Goal: Information Seeking & Learning: Learn about a topic

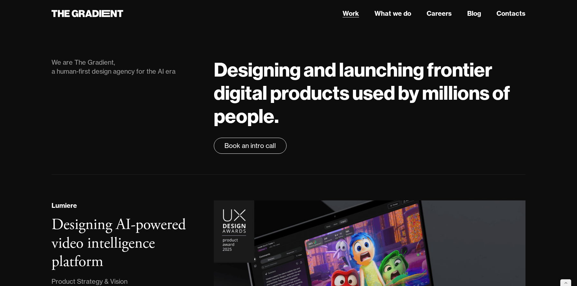
click at [350, 15] on link "Work" at bounding box center [351, 14] width 16 height 10
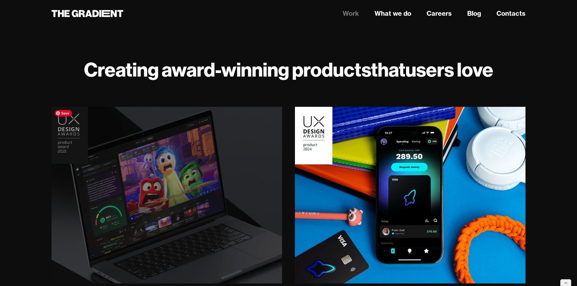
click at [160, 151] on img at bounding box center [166, 195] width 235 height 180
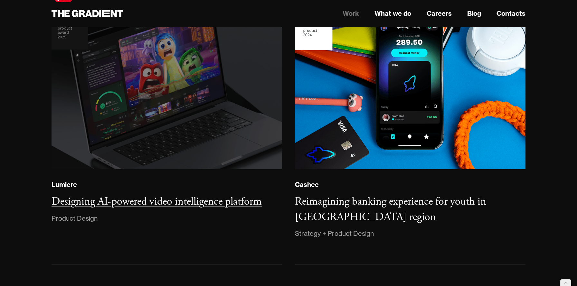
scroll to position [114, 0]
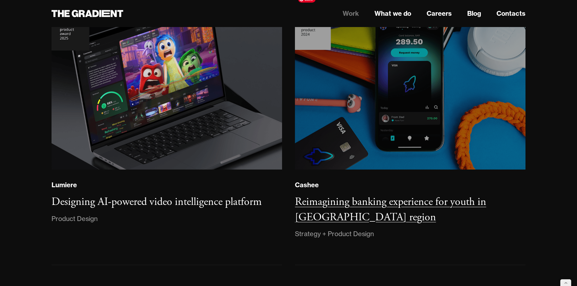
click at [395, 78] on img at bounding box center [410, 81] width 235 height 180
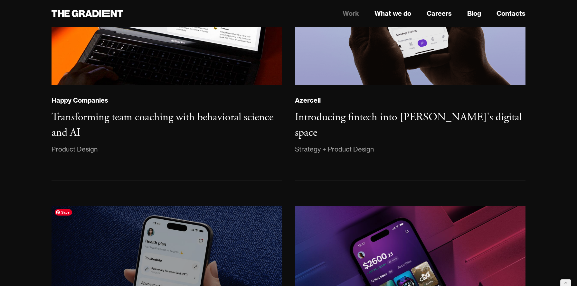
scroll to position [479, 0]
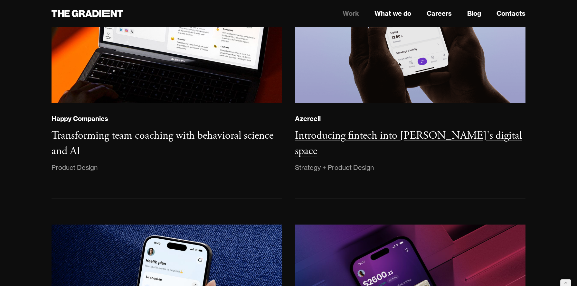
click at [368, 131] on h3 "Introducing fintech into [PERSON_NAME]'s digital space" at bounding box center [408, 143] width 227 height 29
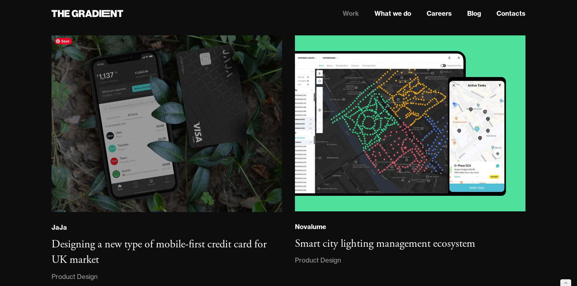
scroll to position [1414, 0]
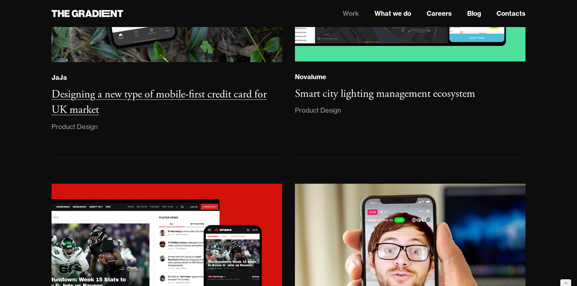
click at [132, 97] on h3 "Designing a new type of mobile-first credit card for UK market" at bounding box center [159, 102] width 215 height 29
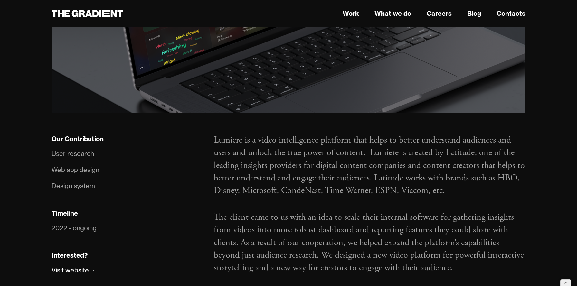
scroll to position [347, 0]
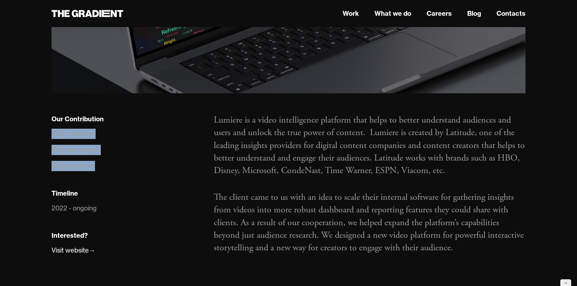
drag, startPoint x: 97, startPoint y: 167, endPoint x: 45, endPoint y: 135, distance: 61.4
click at [45, 135] on div "Our Contribution User research Web app design Design system Timeline 2022 - ong…" at bounding box center [126, 193] width 162 height 159
copy ul "User research Web app design Design system"
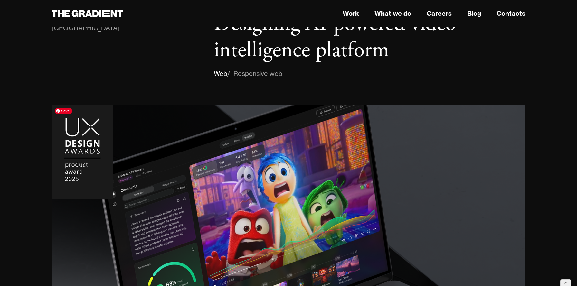
scroll to position [0, 0]
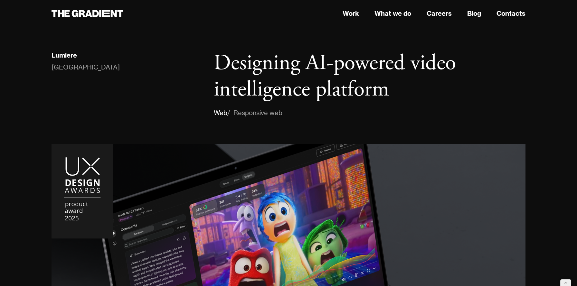
click at [72, 52] on div "Lumiere" at bounding box center [64, 55] width 25 height 8
copy div "Lumiere"
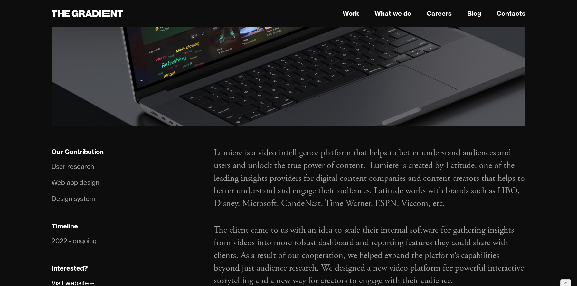
scroll to position [317, 0]
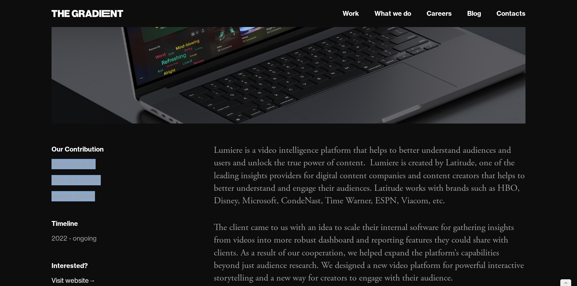
drag, startPoint x: 98, startPoint y: 199, endPoint x: 50, endPoint y: 168, distance: 57.1
click at [50, 168] on div "Our Contribution User research Web app design Design system Timeline 2022 - ong…" at bounding box center [126, 223] width 162 height 159
copy ul "User research Web app design Design system"
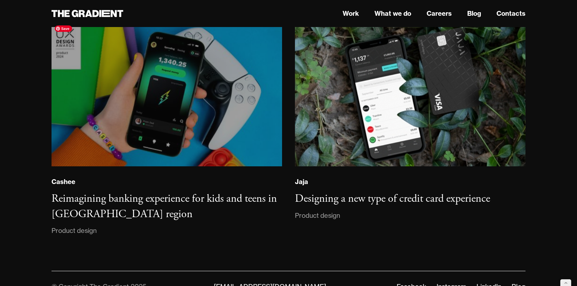
scroll to position [4583, 0]
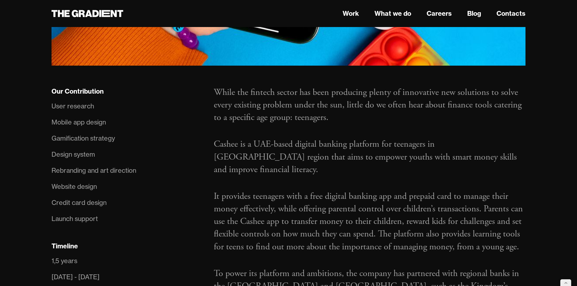
scroll to position [400, 0]
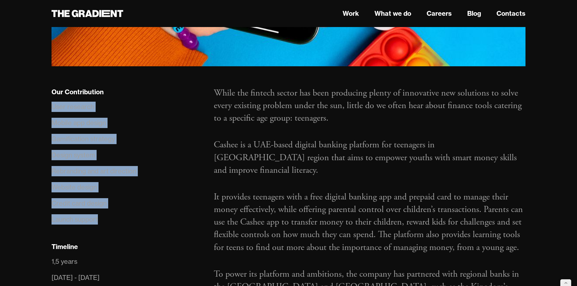
drag, startPoint x: 101, startPoint y: 195, endPoint x: 49, endPoint y: 83, distance: 123.3
click at [49, 87] on div "Our Contribution User research Mobile app design Gamification strategy Design s…" at bounding box center [126, 229] width 162 height 284
copy ul "User research Mobile app design Gamification strategy Design system Rebranding …"
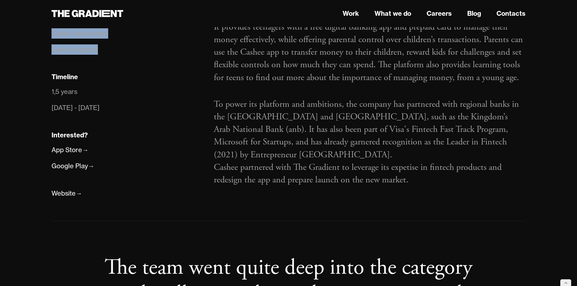
scroll to position [547, 0]
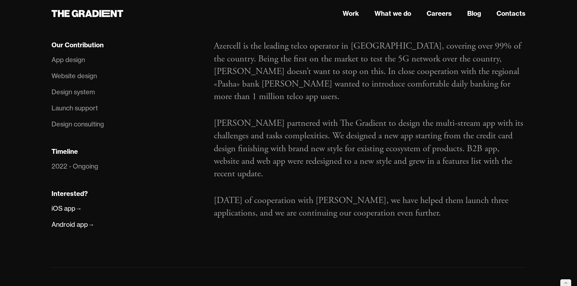
scroll to position [387, 0]
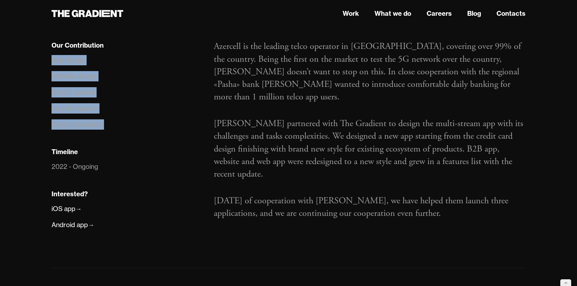
drag, startPoint x: 53, startPoint y: 62, endPoint x: 115, endPoint y: 125, distance: 88.1
click at [115, 125] on ul "App design Website design Design system Launch support Design consulting" at bounding box center [126, 92] width 149 height 81
copy ul "App design Website design Design system Launch support Design consulting"
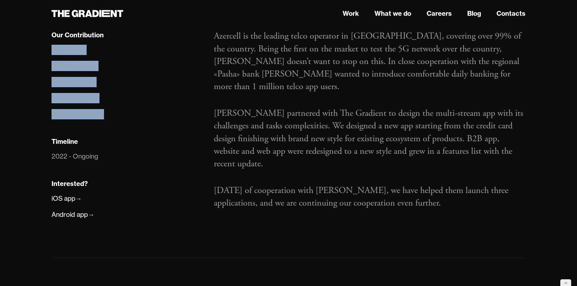
scroll to position [398, 0]
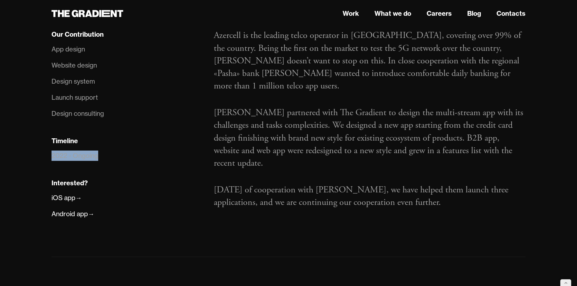
drag, startPoint x: 100, startPoint y: 156, endPoint x: 50, endPoint y: 153, distance: 50.9
click at [50, 153] on div "Our Contribution App design Website design Design system Launch support Design …" at bounding box center [126, 132] width 162 height 207
copy div "2022 - Ongoing"
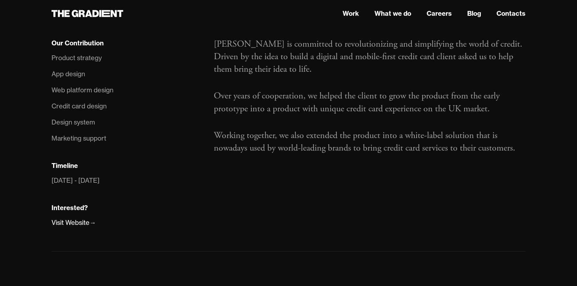
scroll to position [422, 0]
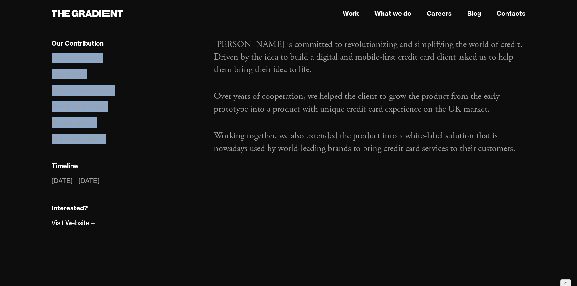
drag, startPoint x: 52, startPoint y: 57, endPoint x: 126, endPoint y: 138, distance: 109.7
click at [126, 138] on ul "Product strategy App design Web platform design Credit card design Design syste…" at bounding box center [126, 98] width 149 height 97
copy ul "Product strategy App design Web platform design Credit card design Design syste…"
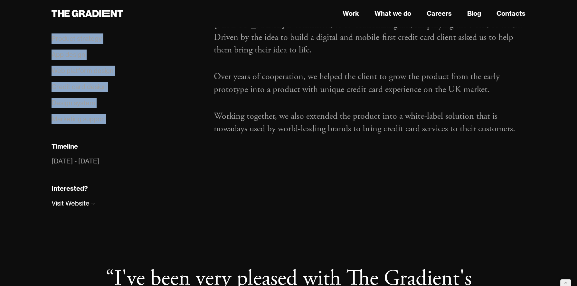
scroll to position [441, 0]
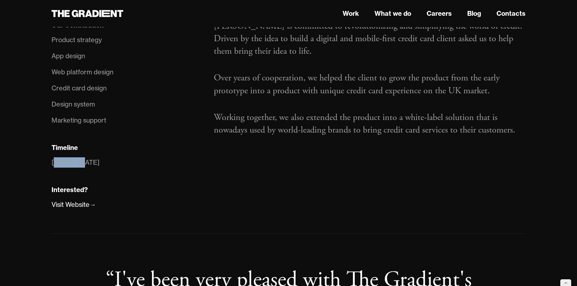
drag, startPoint x: 89, startPoint y: 161, endPoint x: 57, endPoint y: 161, distance: 32.2
click at [57, 161] on li "2016 - 2020" at bounding box center [126, 163] width 149 height 16
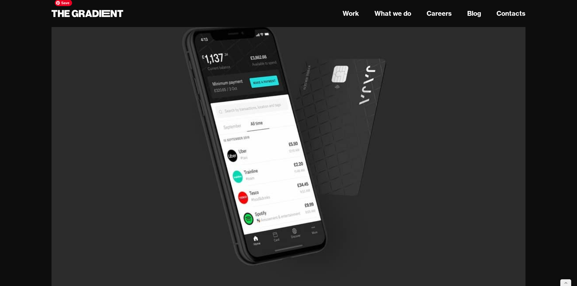
scroll to position [0, 0]
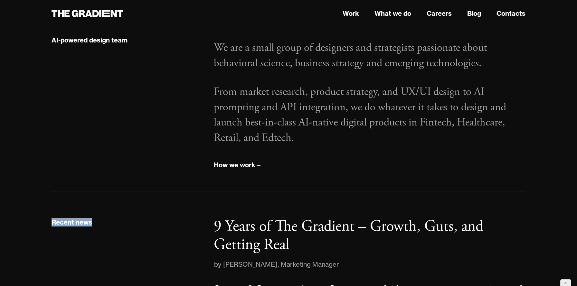
scroll to position [948, 0]
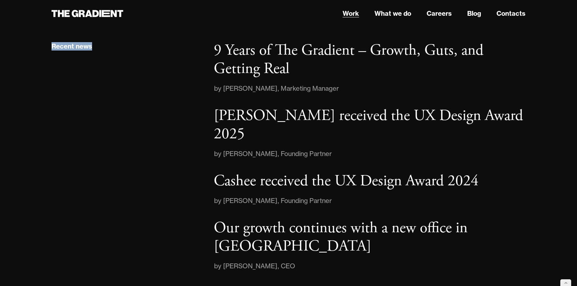
click at [350, 14] on link "Work" at bounding box center [351, 14] width 16 height 10
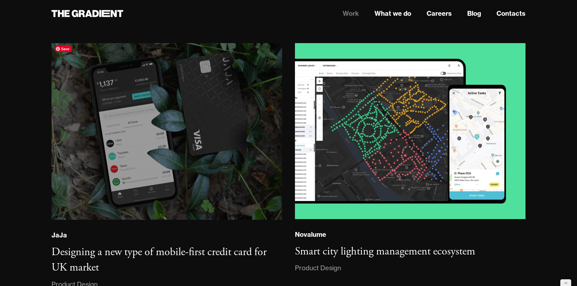
scroll to position [1256, 0]
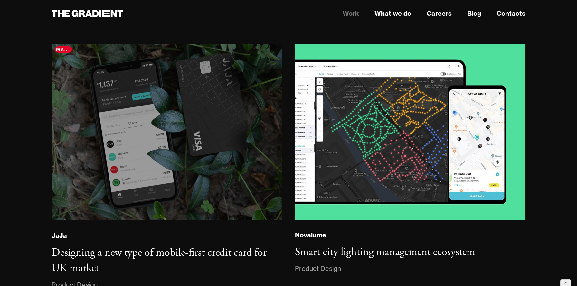
click at [210, 180] on img at bounding box center [166, 132] width 235 height 180
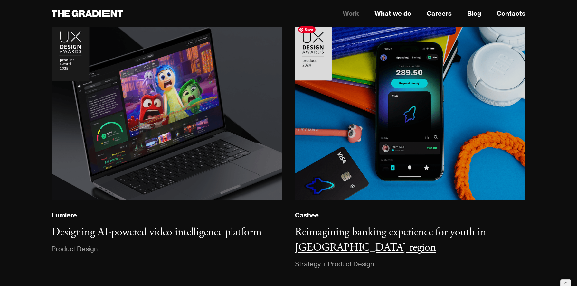
scroll to position [118, 0]
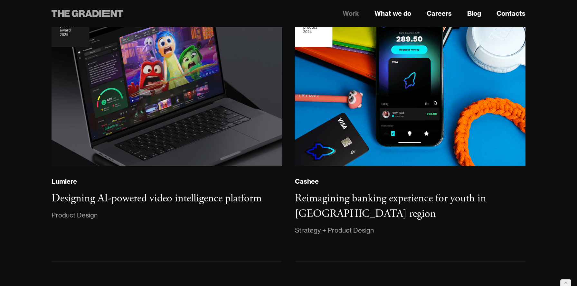
click at [110, 17] on icon at bounding box center [88, 14] width 72 height 12
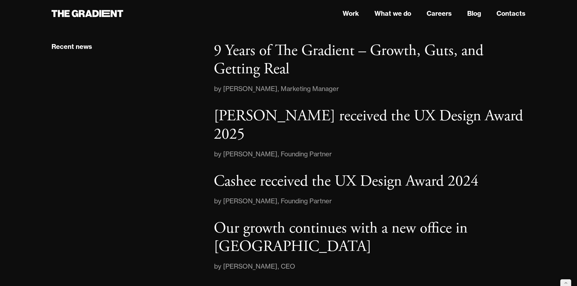
scroll to position [948, 0]
click at [142, 152] on div "Recent news" at bounding box center [126, 156] width 162 height 230
click at [393, 171] on p "Cashee received the UX Design Award 2024" at bounding box center [346, 181] width 265 height 20
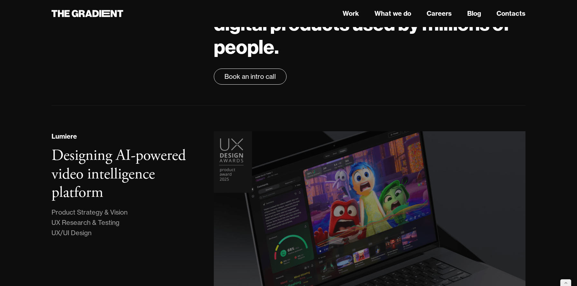
scroll to position [70, 0]
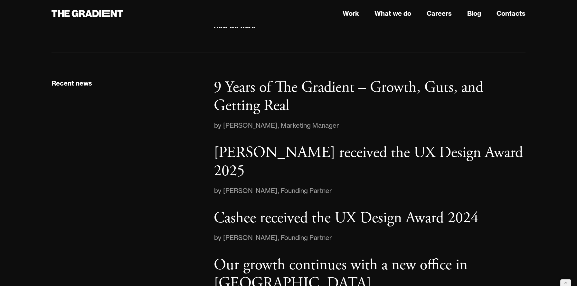
scroll to position [948, 0]
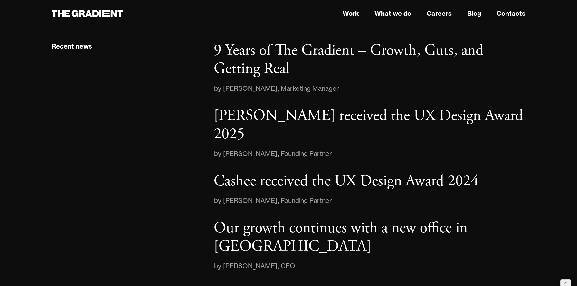
click at [349, 11] on link "Work" at bounding box center [351, 14] width 16 height 10
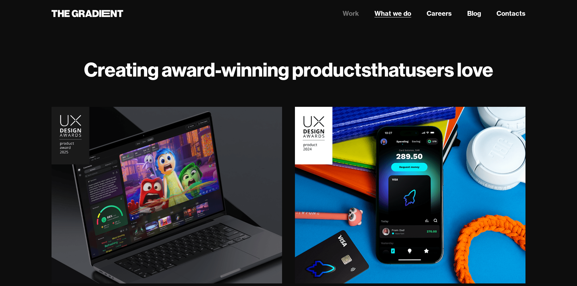
click at [387, 10] on link "What we do" at bounding box center [393, 14] width 37 height 10
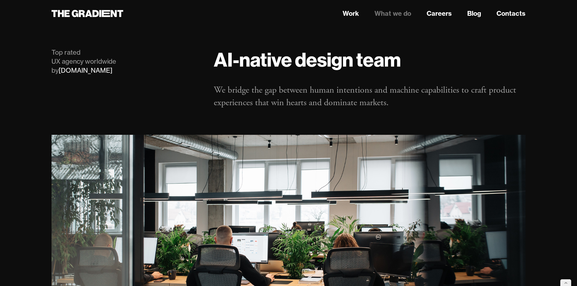
scroll to position [8, 0]
